Goal: Information Seeking & Learning: Learn about a topic

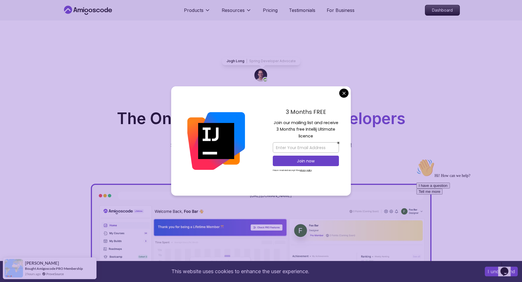
drag, startPoint x: 342, startPoint y: 96, endPoint x: 347, endPoint y: 100, distance: 6.9
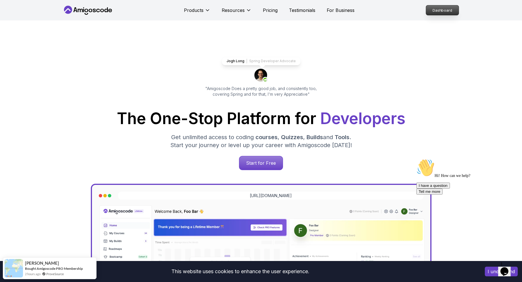
click at [441, 7] on p "Dashboard" at bounding box center [442, 10] width 33 height 10
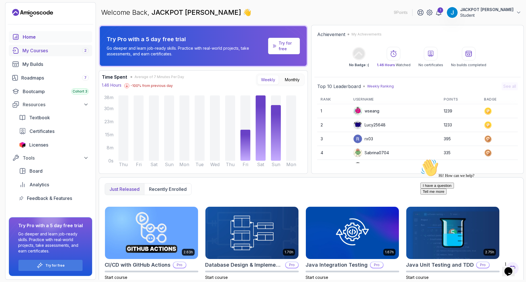
click at [33, 54] on div "My Courses 2" at bounding box center [55, 50] width 66 height 7
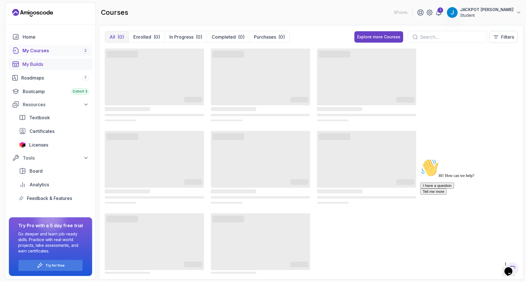
click at [53, 66] on div "My Builds" at bounding box center [55, 64] width 66 height 7
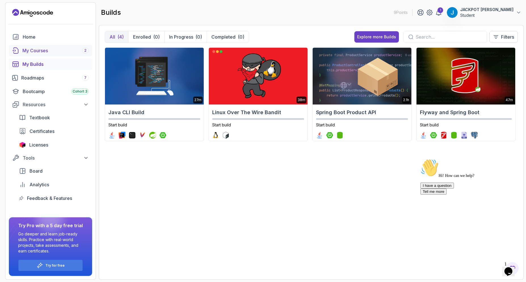
click at [50, 51] on div "My Courses 2" at bounding box center [55, 50] width 66 height 7
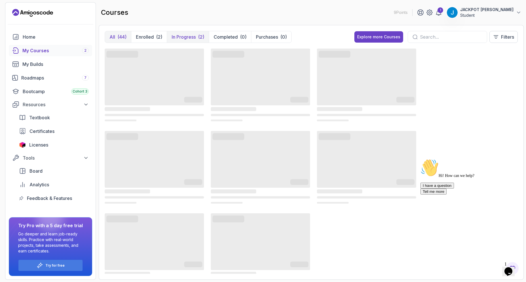
click at [178, 33] on p "In Progress" at bounding box center [184, 36] width 24 height 7
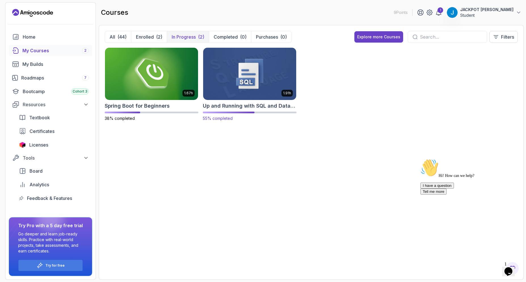
click at [259, 84] on img at bounding box center [250, 73] width 98 height 55
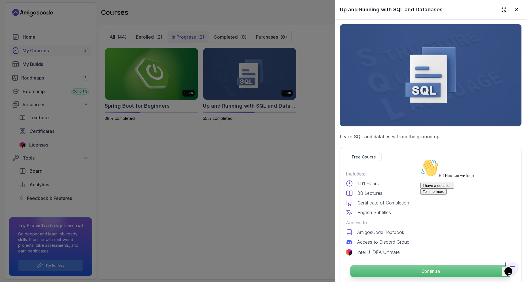
click at [383, 267] on p "Continue" at bounding box center [430, 271] width 161 height 12
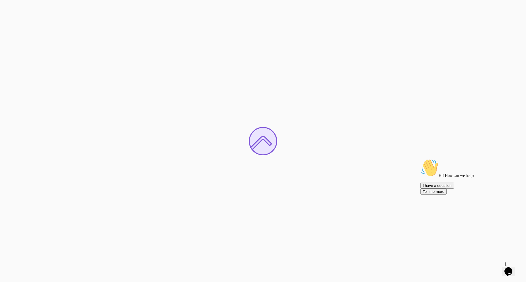
click at [515, 159] on div "Chat attention grabber" at bounding box center [471, 159] width 102 height 0
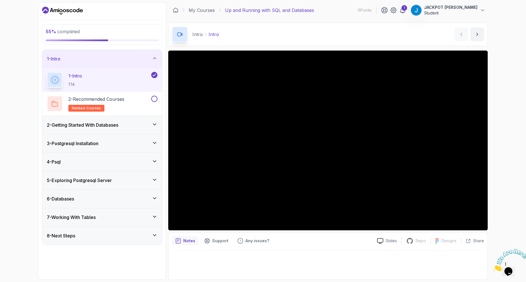
click at [121, 164] on div "4 - Psql" at bounding box center [102, 161] width 111 height 7
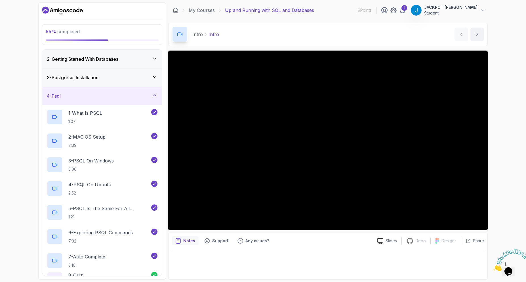
scroll to position [113, 0]
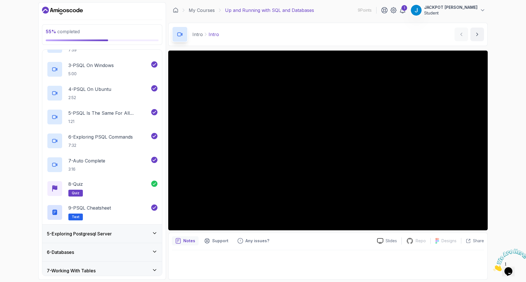
click at [124, 235] on div "5 - Exploring Postgresql Server" at bounding box center [102, 233] width 111 height 7
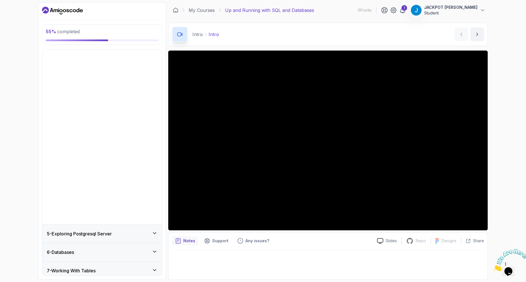
scroll to position [0, 0]
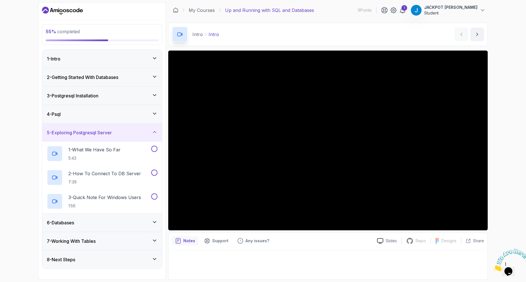
click at [106, 114] on div "4 - Psql" at bounding box center [102, 114] width 111 height 7
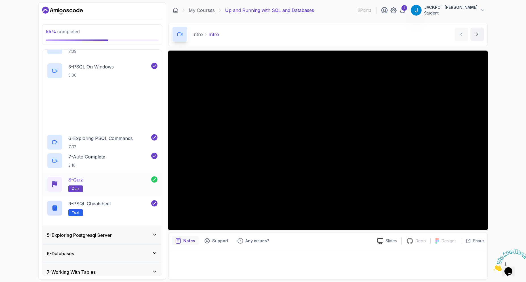
scroll to position [113, 0]
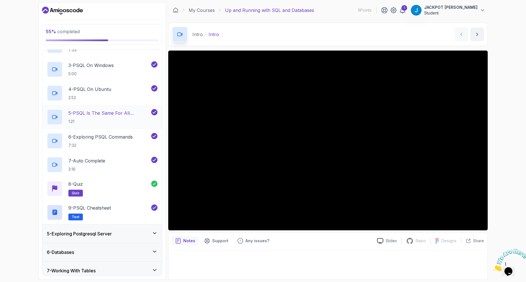
click at [136, 233] on div "5 - Exploring Postgresql Server" at bounding box center [102, 233] width 111 height 7
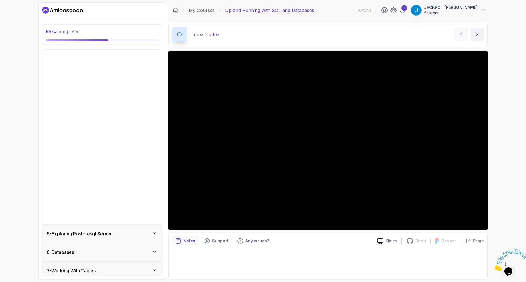
scroll to position [0, 0]
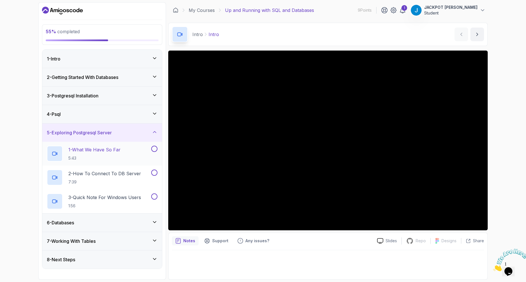
click at [106, 146] on p "1 - What We Have So Far" at bounding box center [94, 149] width 52 height 7
drag, startPoint x: 511, startPoint y: 166, endPoint x: 509, endPoint y: 159, distance: 7.1
click at [510, 166] on div "55 % completed 1 - Intro 2 - Getting Started With Databases 3 - Postgresql Inst…" at bounding box center [263, 141] width 526 height 282
click at [153, 149] on button at bounding box center [154, 149] width 6 height 6
